Goal: Use online tool/utility: Utilize a website feature to perform a specific function

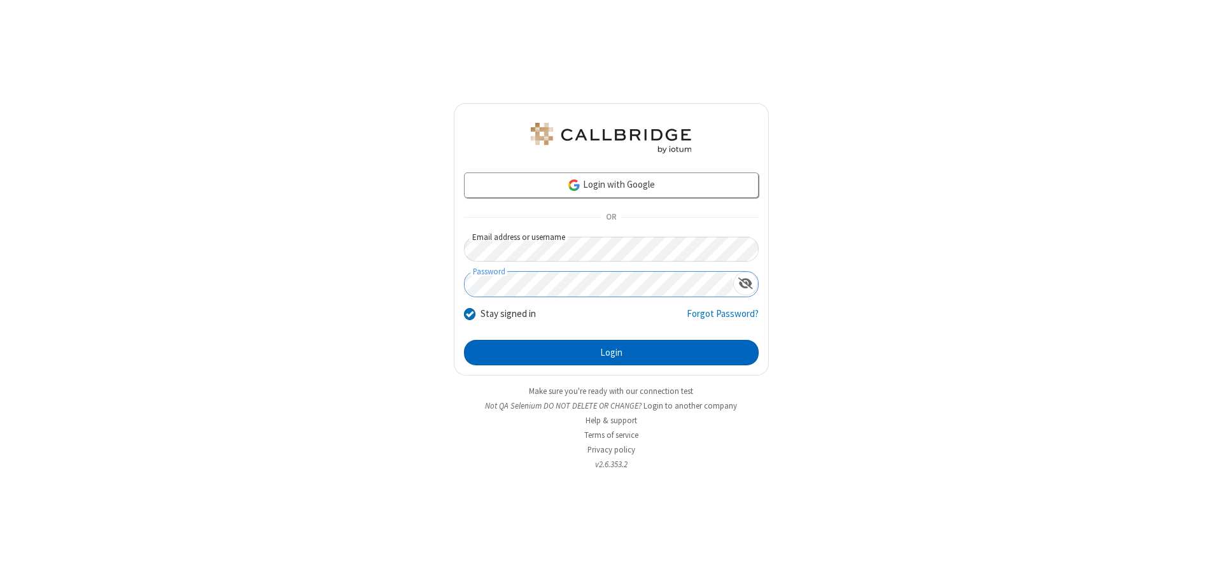
click at [611, 353] on button "Login" at bounding box center [611, 352] width 295 height 25
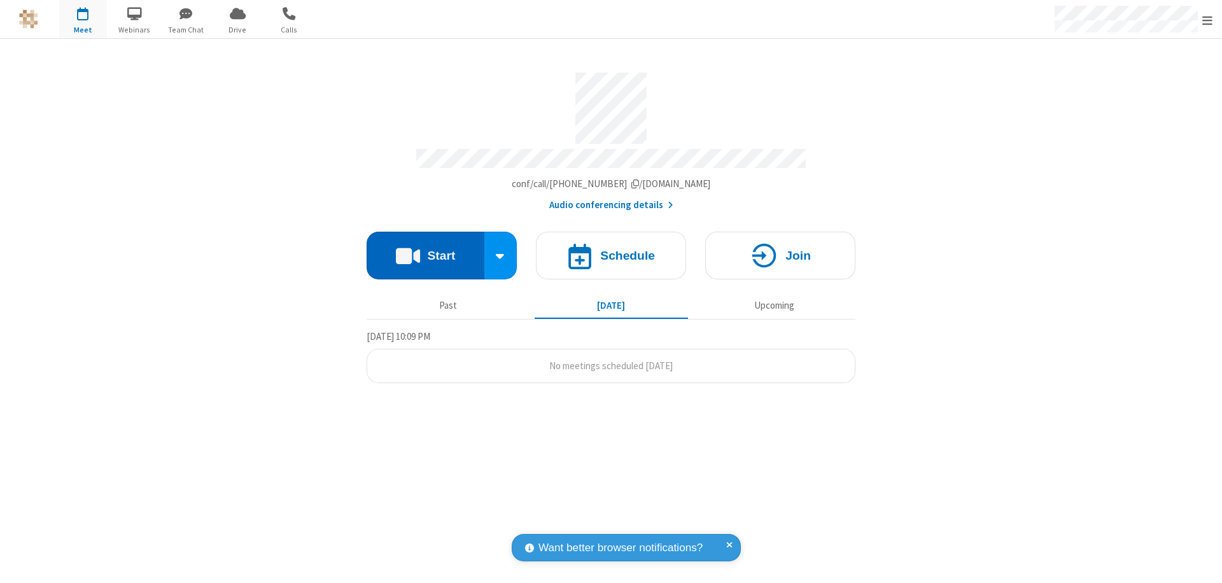
click at [425, 249] on button "Start" at bounding box center [426, 256] width 118 height 48
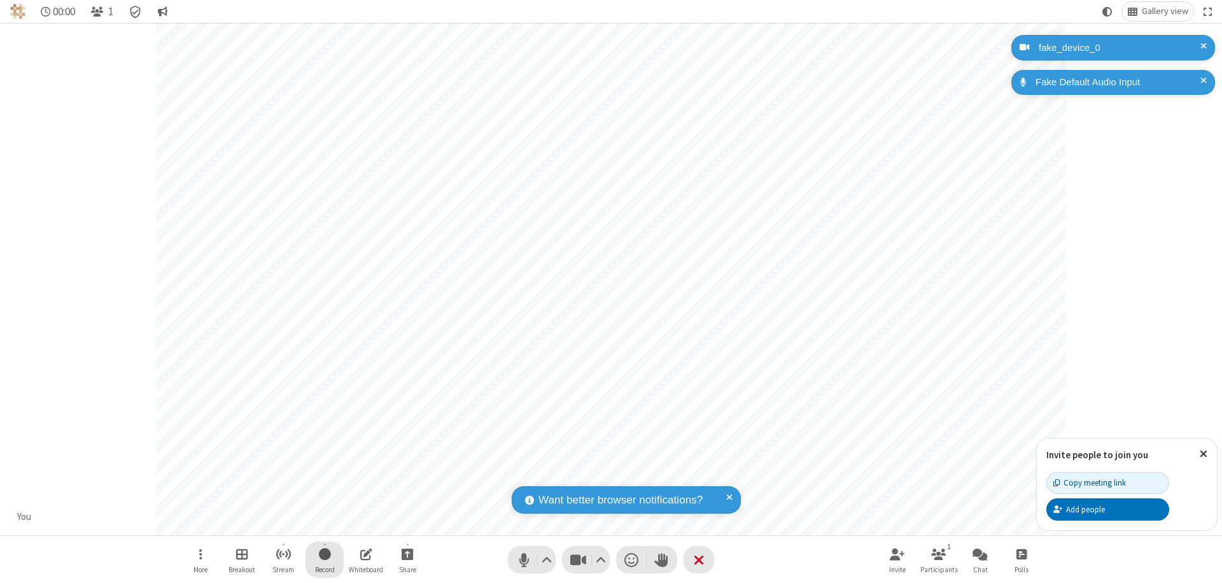
click at [325, 559] on span "Start recording" at bounding box center [325, 554] width 12 height 16
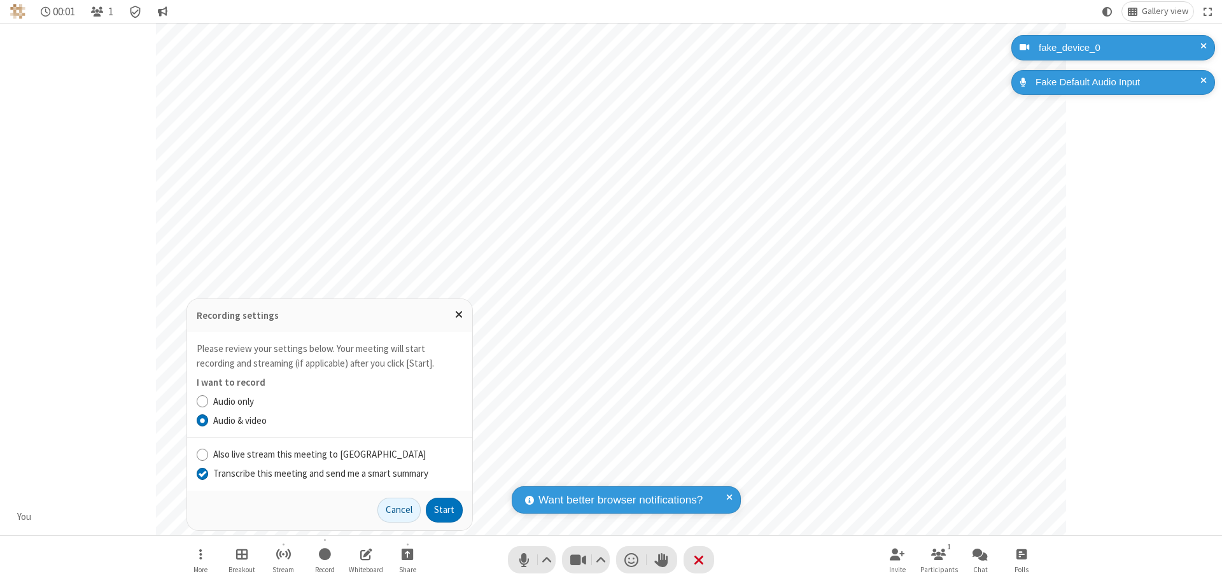
click at [202, 473] on input "Transcribe this meeting and send me a smart summary" at bounding box center [203, 472] width 12 height 13
click at [337, 420] on label "Audio & video" at bounding box center [337, 421] width 249 height 15
click at [209, 420] on input "Audio & video" at bounding box center [203, 420] width 12 height 13
click at [444, 510] on button "Start" at bounding box center [444, 510] width 37 height 25
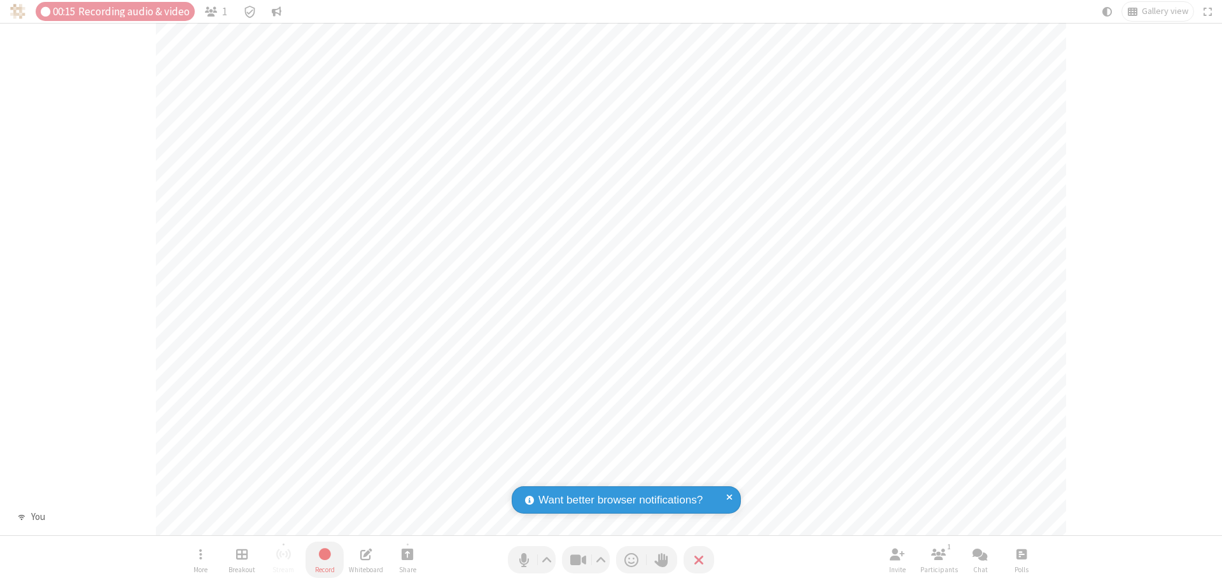
click at [325, 559] on span "Stop recording" at bounding box center [324, 554] width 15 height 16
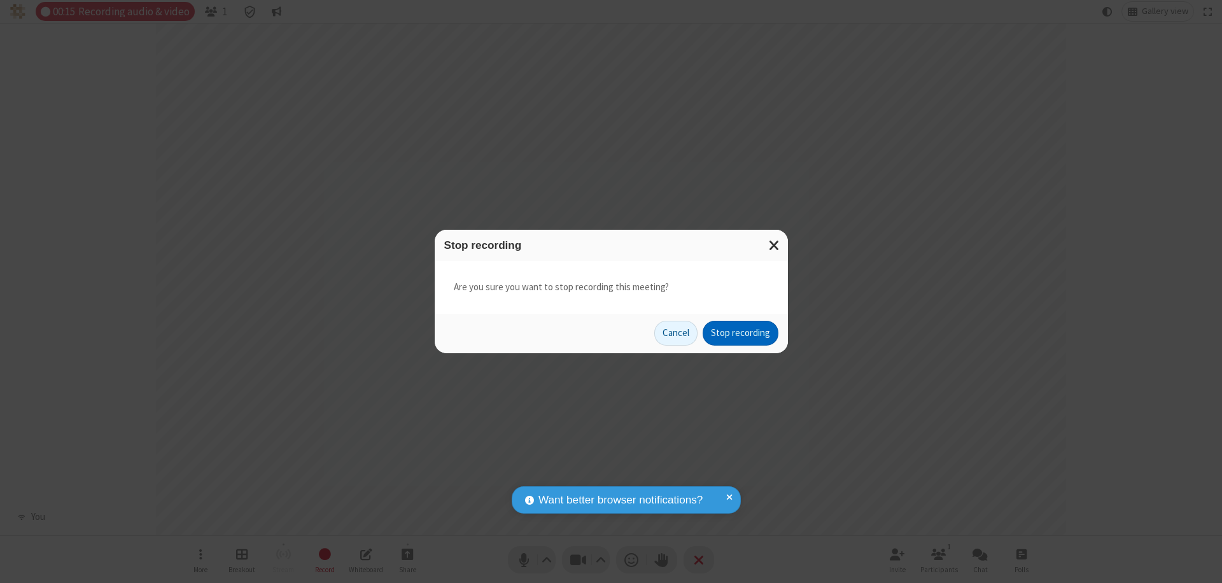
click at [740, 333] on button "Stop recording" at bounding box center [741, 333] width 76 height 25
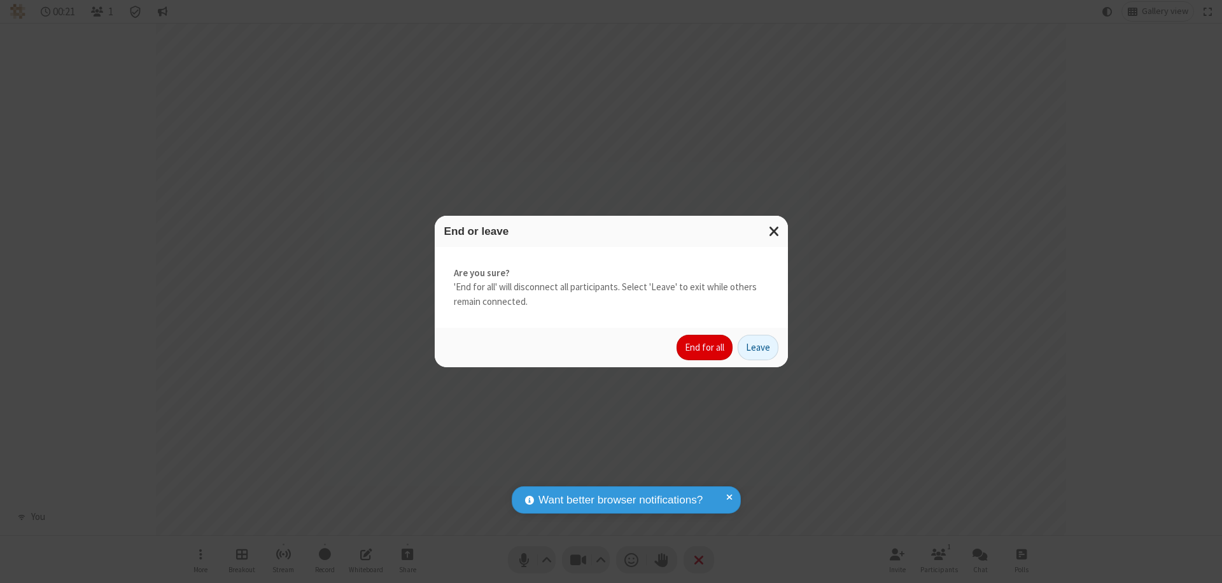
click at [705, 347] on button "End for all" at bounding box center [705, 347] width 56 height 25
